Goal: Communication & Community: Participate in discussion

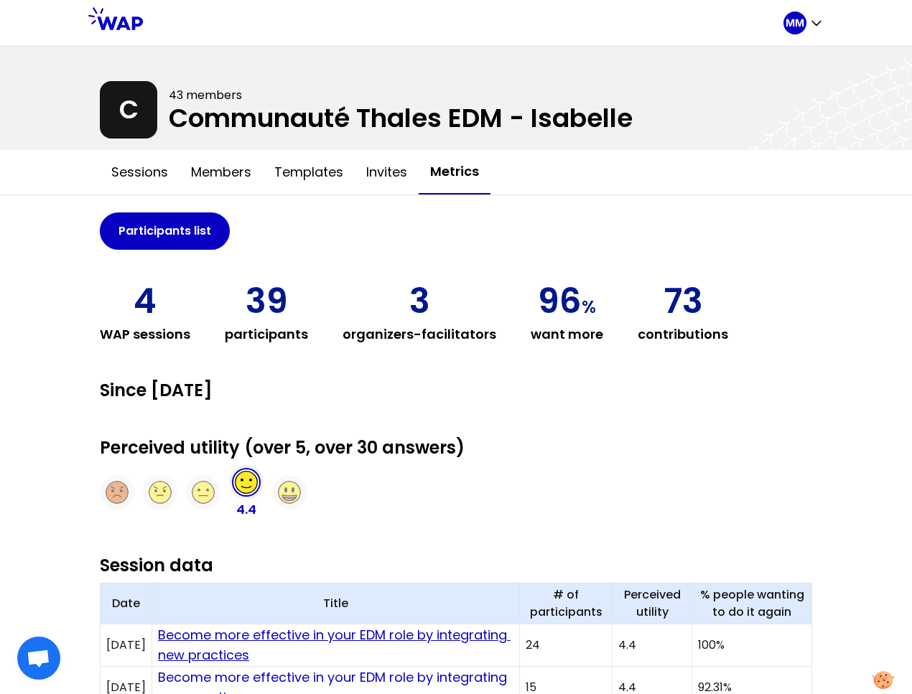
click at [372, 638] on link "Become more effective in your EDM role by integrating new practices" at bounding box center [334, 645] width 352 height 38
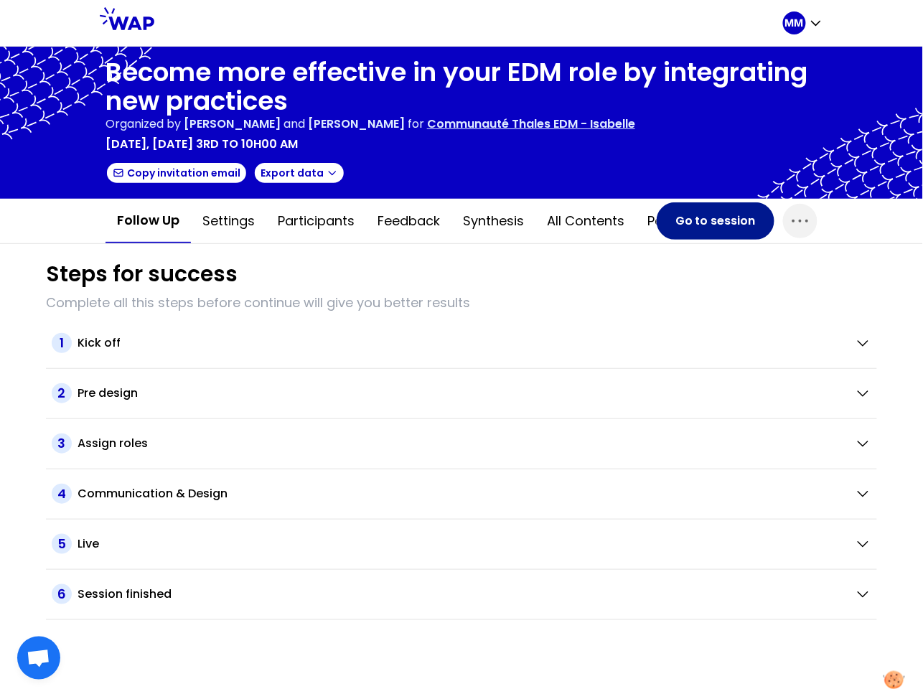
click at [700, 221] on button "Go to session" at bounding box center [716, 220] width 118 height 37
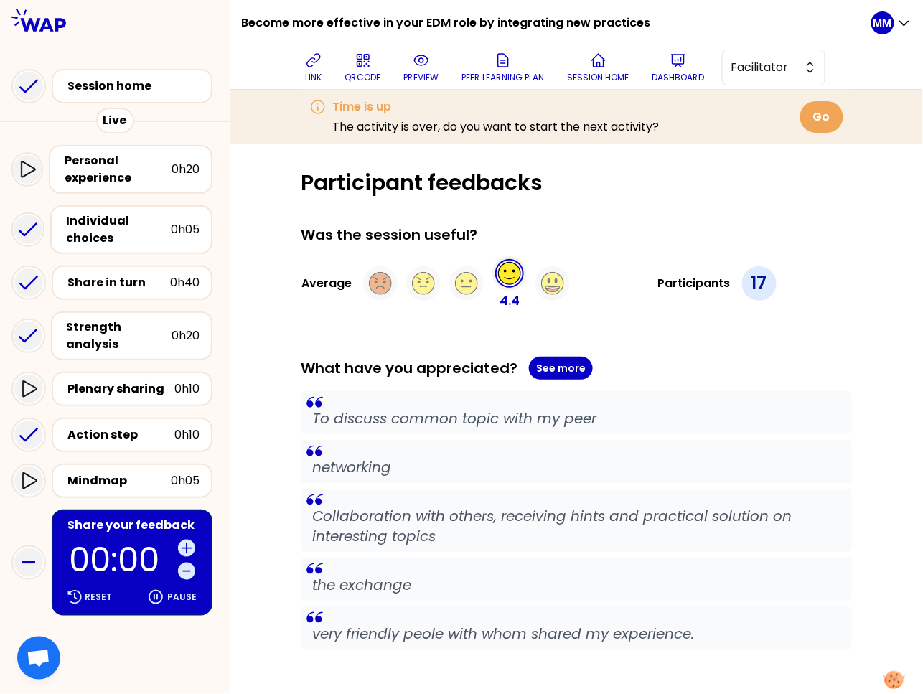
scroll to position [59, 0]
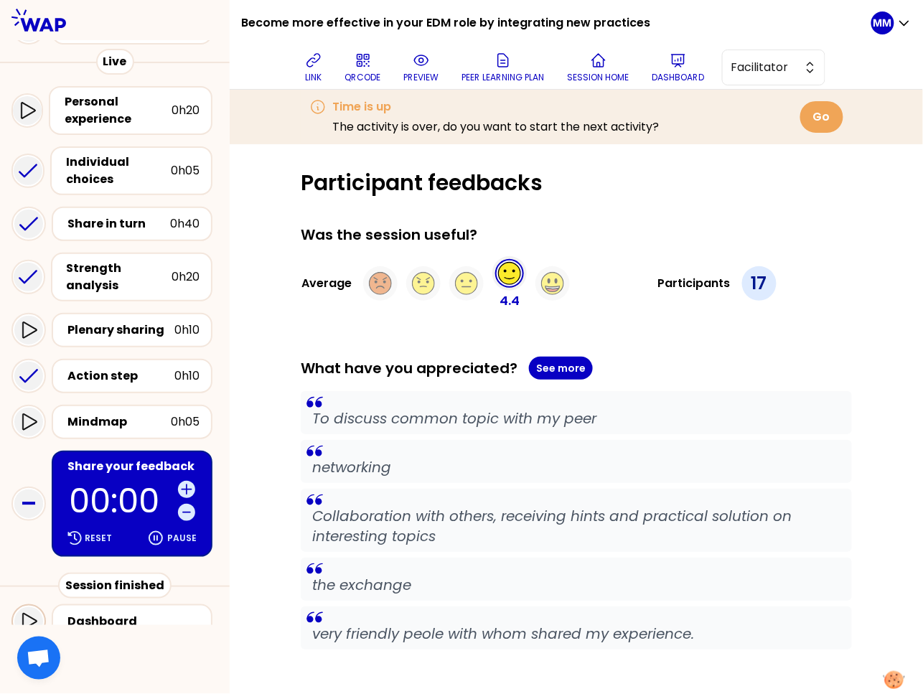
click at [27, 613] on icon at bounding box center [28, 621] width 17 height 17
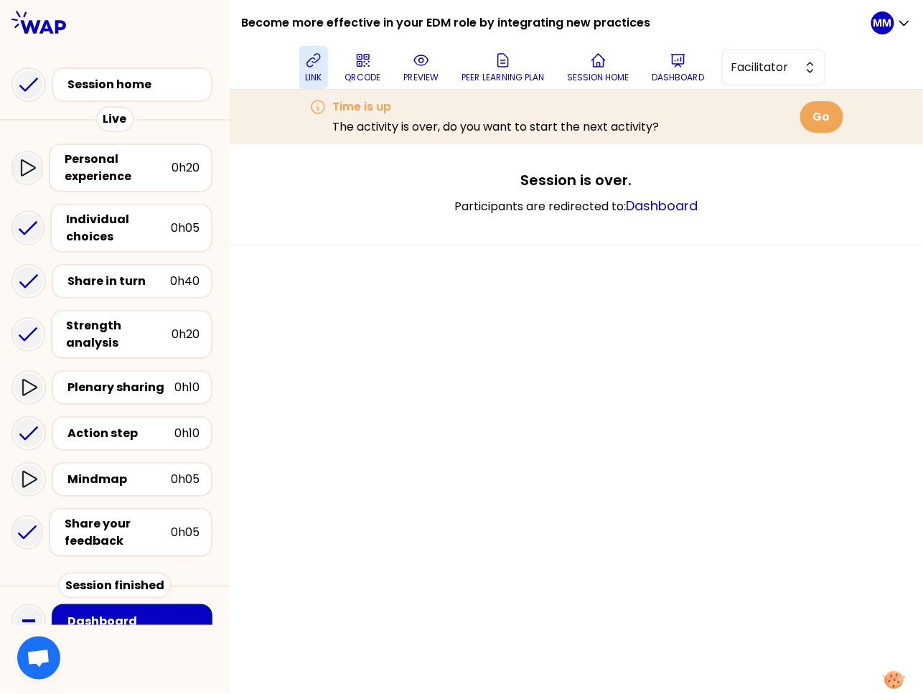
click at [310, 72] on p "link" at bounding box center [313, 77] width 17 height 11
